Goal: Register for event/course

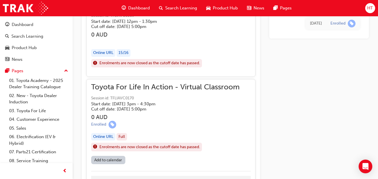
scroll to position [550, 0]
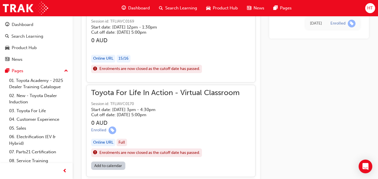
scroll to position [560, 0]
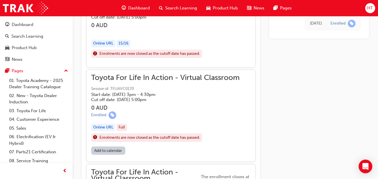
click at [109, 126] on div "Online URL" at bounding box center [103, 127] width 24 height 8
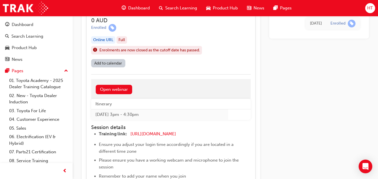
scroll to position [645, 0]
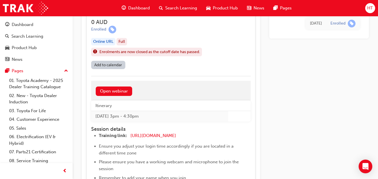
click at [106, 96] on div "Open webinar" at bounding box center [170, 91] width 159 height 20
click at [106, 93] on link "Open webinar" at bounding box center [114, 90] width 36 height 9
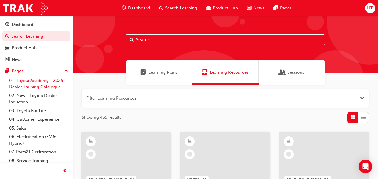
click at [36, 81] on link "01. Toyota Academy - 2025 Dealer Training Catalogue" at bounding box center [38, 83] width 63 height 15
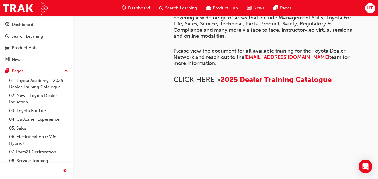
scroll to position [300, 0]
click at [27, 23] on div "Dashboard" at bounding box center [23, 24] width 22 height 7
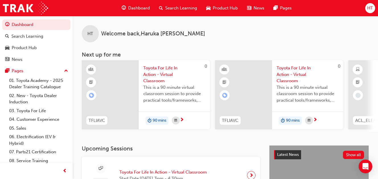
click at [161, 67] on span "Toyota For Life In Action - Virtual Classroom" at bounding box center [174, 74] width 62 height 19
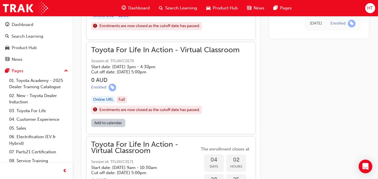
scroll to position [588, 0]
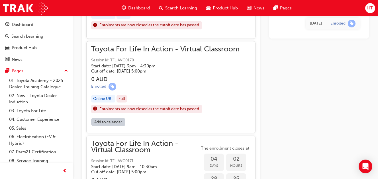
click at [124, 75] on div "Toyota For Life In Action - Virtual Classroom Session id: TFLIAVC0170 Start dat…" at bounding box center [165, 81] width 148 height 71
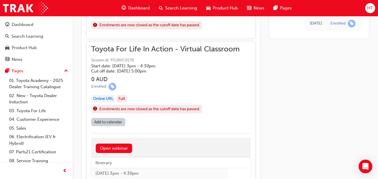
click at [124, 97] on div "Full" at bounding box center [121, 99] width 11 height 8
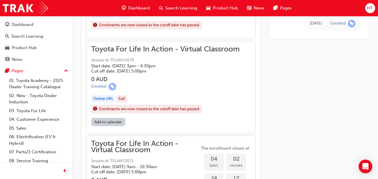
click at [126, 99] on div "Full" at bounding box center [121, 99] width 11 height 8
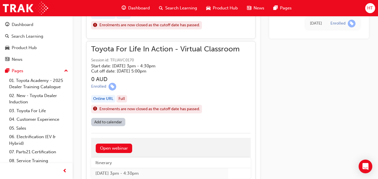
click at [126, 99] on div "Full" at bounding box center [121, 99] width 11 height 8
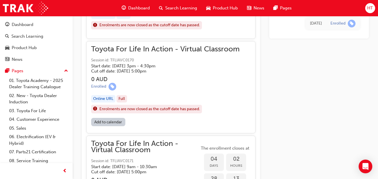
click at [106, 99] on div "Online URL" at bounding box center [103, 99] width 24 height 8
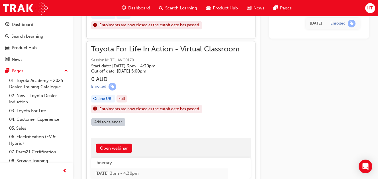
click at [106, 99] on div "Online URL" at bounding box center [103, 99] width 24 height 8
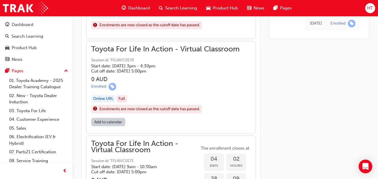
drag, startPoint x: 100, startPoint y: 108, endPoint x: 213, endPoint y: 93, distance: 113.6
click at [211, 105] on div "Enrolments are now closed as the cutoff date has passed." at bounding box center [165, 108] width 148 height 9
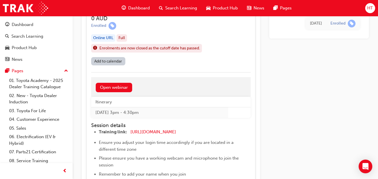
scroll to position [674, 0]
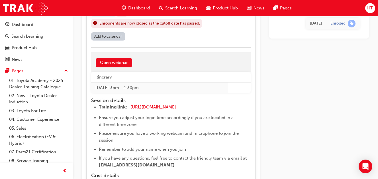
click at [176, 106] on span "[URL][DOMAIN_NAME]" at bounding box center [153, 106] width 46 height 5
